Goal: Information Seeking & Learning: Learn about a topic

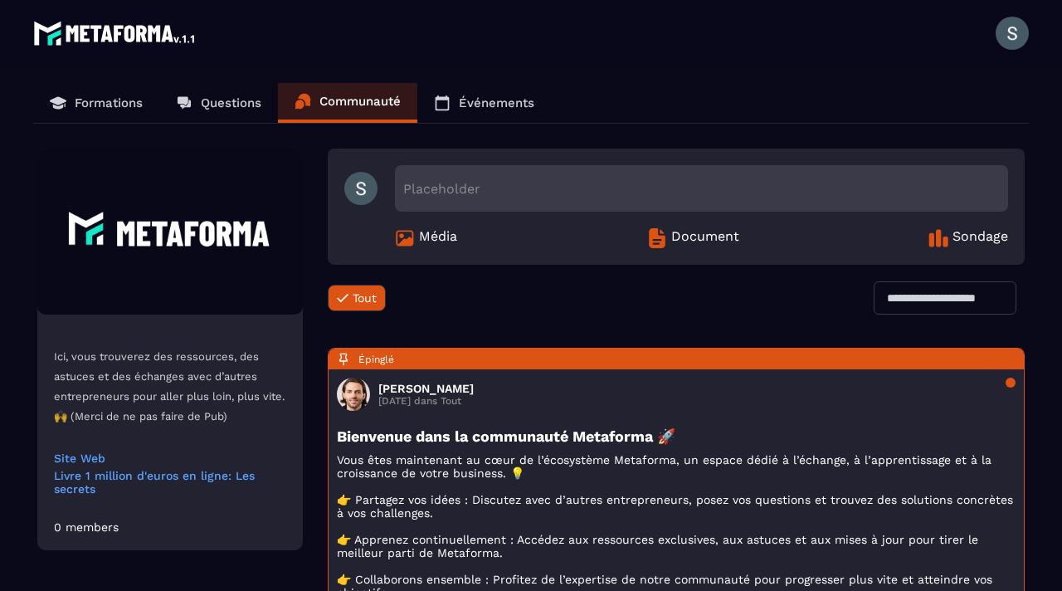
click at [105, 106] on p "Formations" at bounding box center [109, 102] width 68 height 15
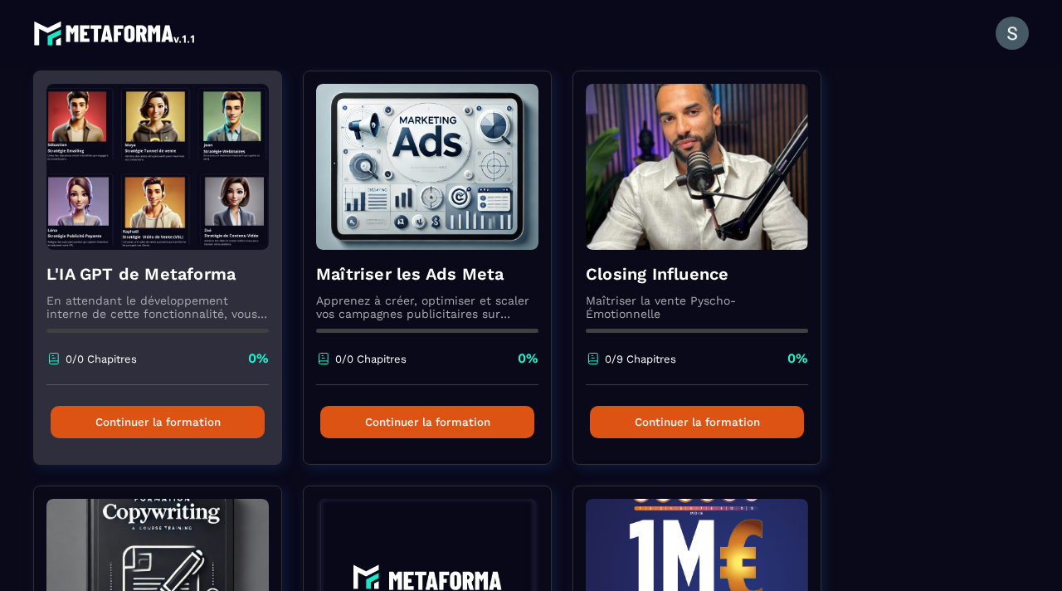
scroll to position [489, 0]
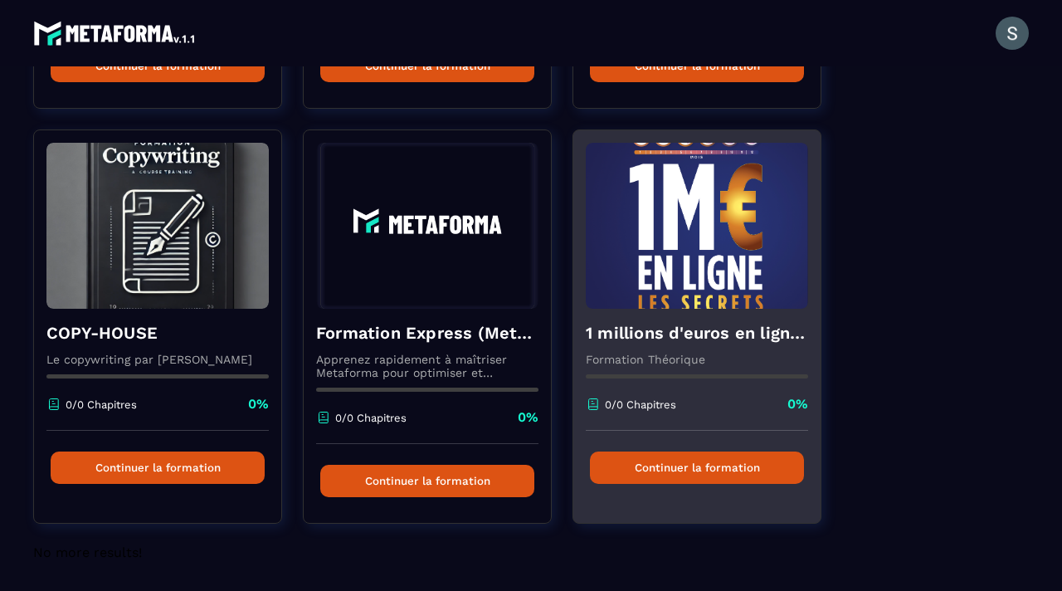
click at [681, 494] on div "Continuer la formation" at bounding box center [696, 468] width 247 height 74
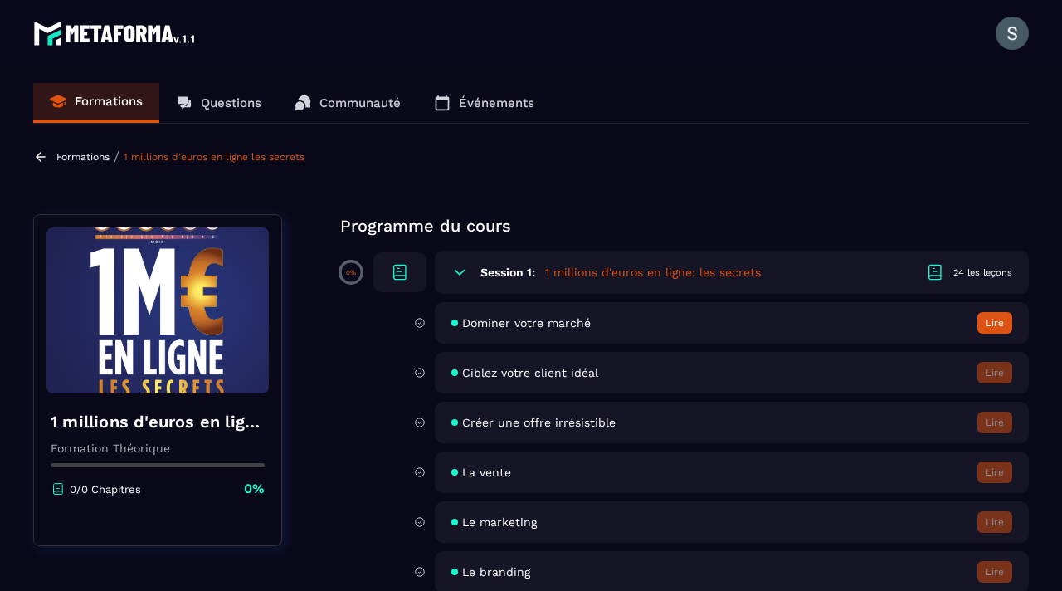
click at [766, 277] on div "Session 1: 1 millions d'euros en ligne: les secrets 24 les leçons" at bounding box center [732, 272] width 594 height 43
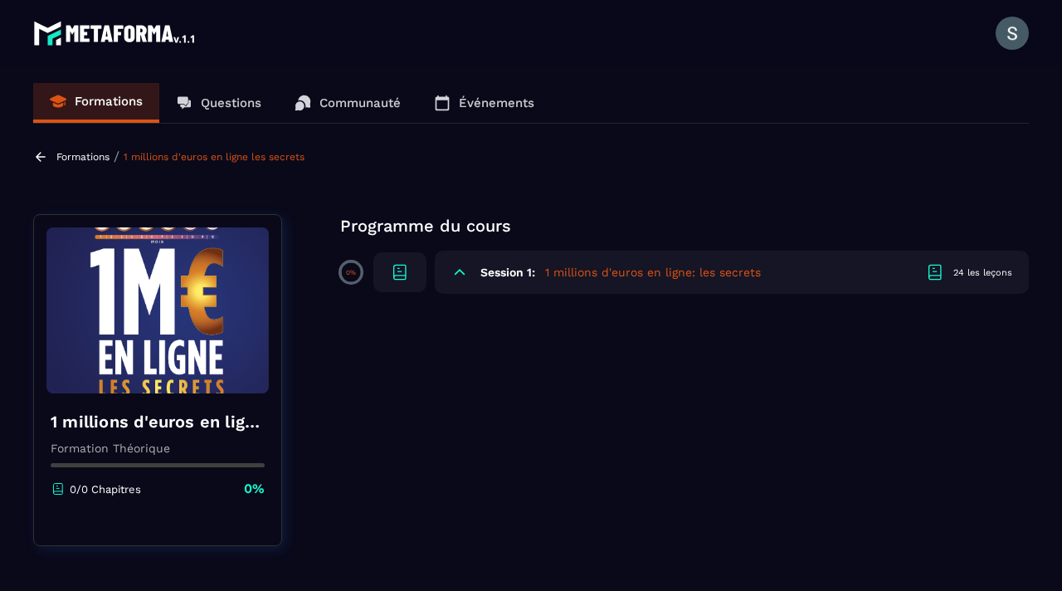
click at [766, 277] on div "Session 1: 1 millions d'euros en ligne: les secrets 24 les leçons" at bounding box center [732, 272] width 594 height 43
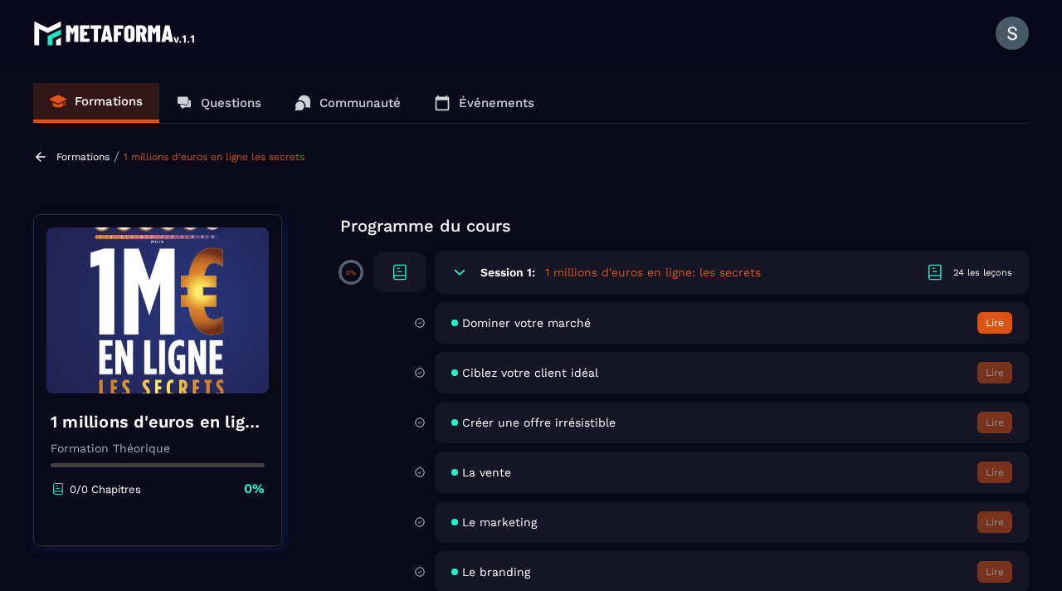
click at [571, 333] on div "Dominer votre marché Lire" at bounding box center [732, 322] width 594 height 41
